Goal: Transaction & Acquisition: Download file/media

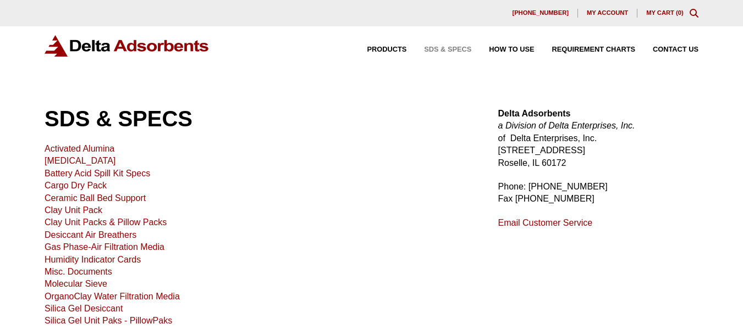
click at [85, 150] on link "Activated Alumina" at bounding box center [80, 148] width 70 height 9
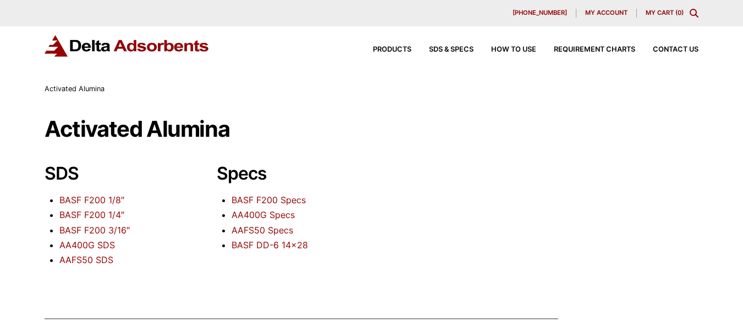
scroll to position [55, 0]
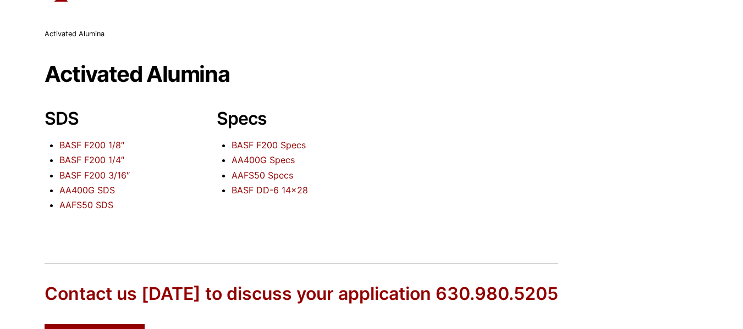
click at [84, 208] on link "AAFS50 SDS" at bounding box center [86, 205] width 54 height 11
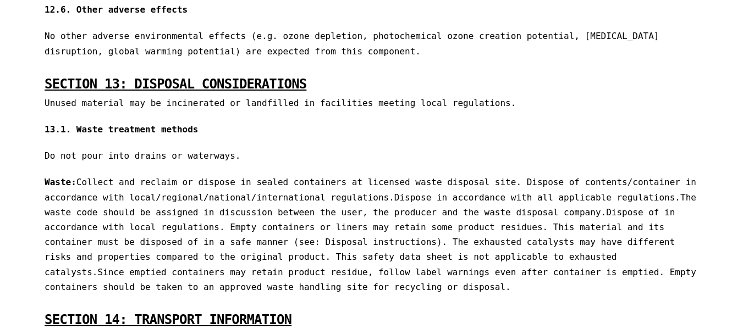
scroll to position [81, 0]
